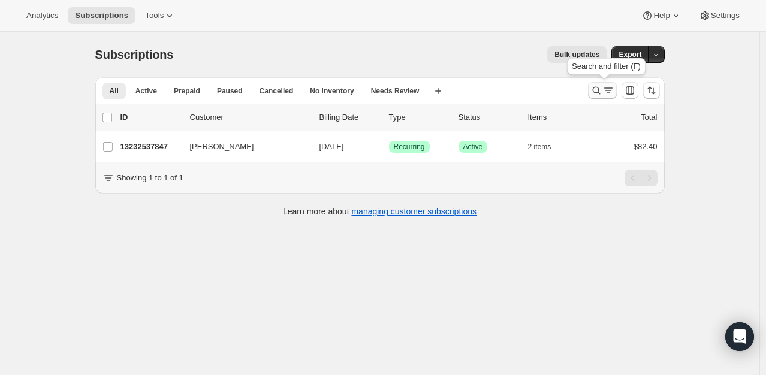
click at [595, 92] on icon "Search and filter results" at bounding box center [597, 91] width 12 height 12
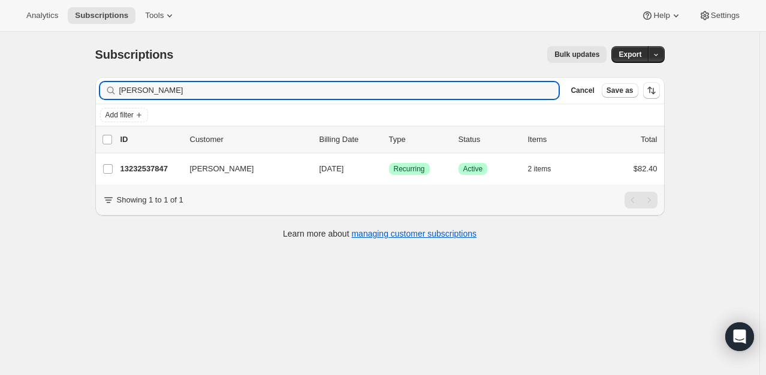
drag, startPoint x: 189, startPoint y: 89, endPoint x: 77, endPoint y: 89, distance: 112.7
click at [80, 92] on div "Subscriptions. This page is ready Subscriptions Bulk updates More actions Bulk …" at bounding box center [380, 219] width 760 height 375
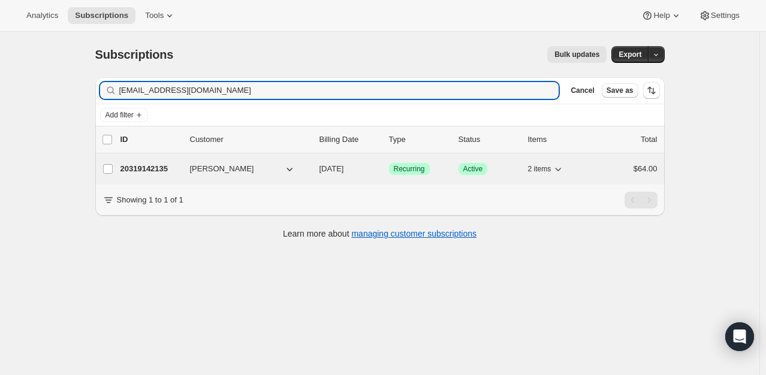
type input "stephbeave@aol.com"
click at [163, 167] on p "20319142135" at bounding box center [151, 169] width 60 height 12
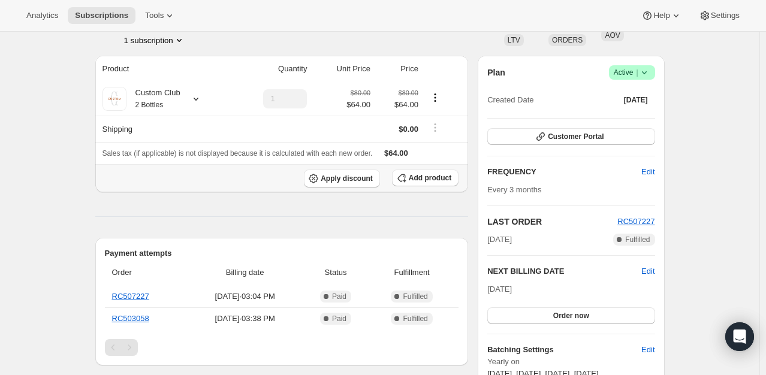
scroll to position [60, 0]
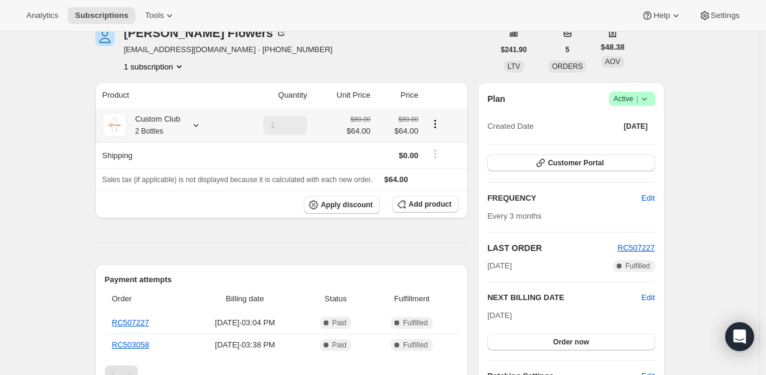
click at [204, 124] on div "Custom Club 2 Bottles" at bounding box center [166, 125] width 127 height 24
click at [193, 128] on icon at bounding box center [196, 125] width 12 height 12
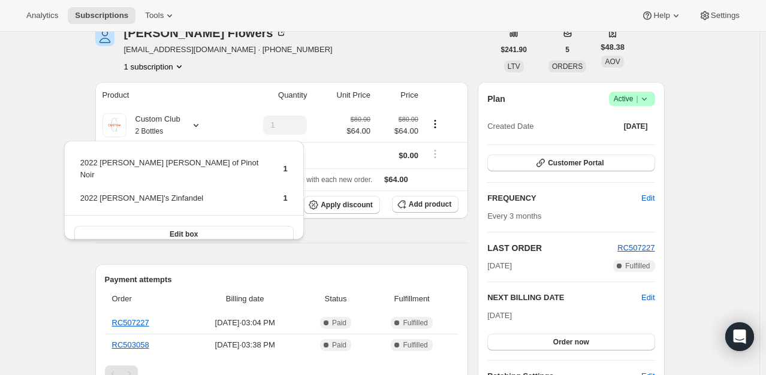
click at [335, 45] on div "Stephanie Flowers stephbeave@aol.com · +14155159870 1 subscription" at bounding box center [294, 50] width 399 height 46
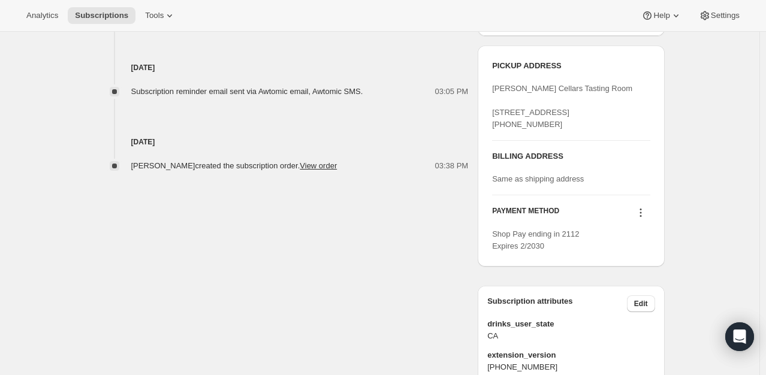
scroll to position [660, 0]
